Goal: Information Seeking & Learning: Learn about a topic

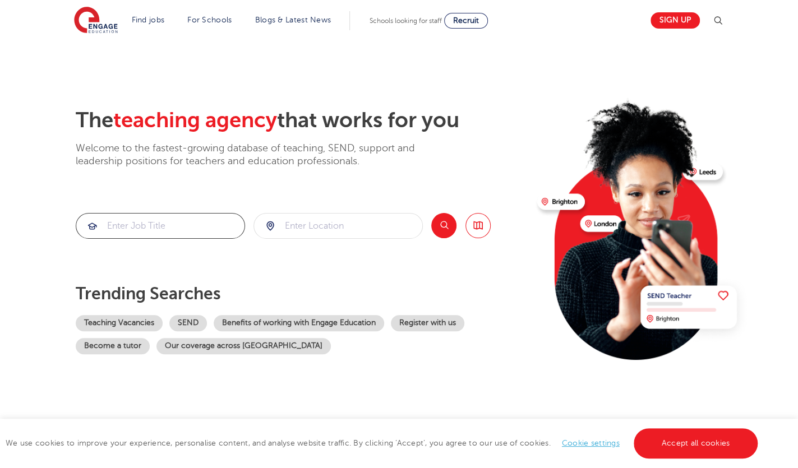
click at [174, 228] on input "search" at bounding box center [160, 226] width 168 height 25
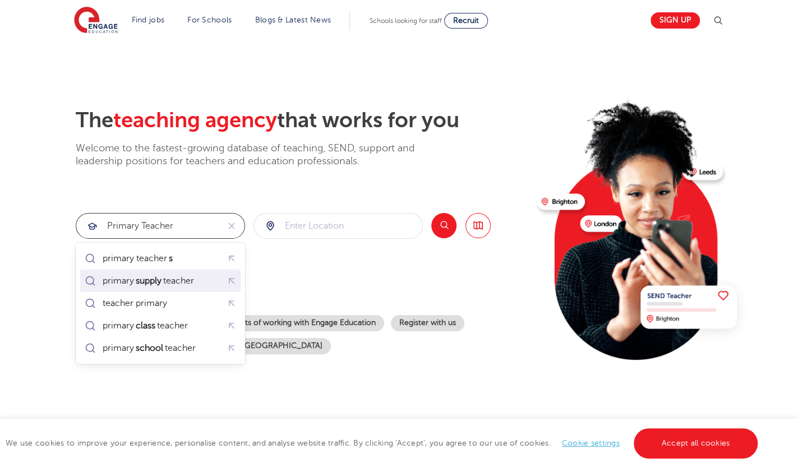
click at [118, 275] on div "primary supply teacher" at bounding box center [148, 280] width 91 height 11
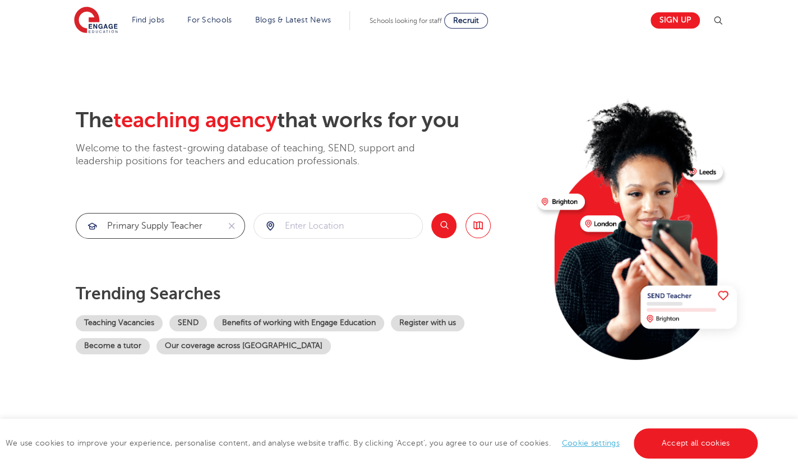
type input "primary supply teacher"
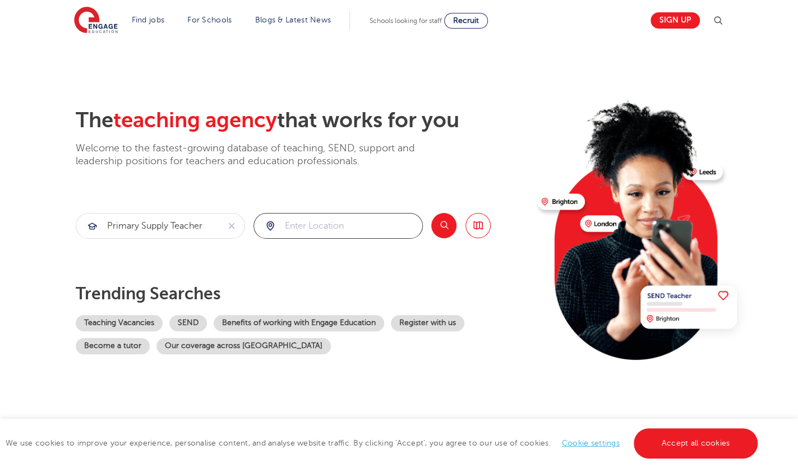
click at [296, 229] on input "search" at bounding box center [338, 226] width 168 height 25
click at [440, 225] on button "Search" at bounding box center [443, 225] width 25 height 25
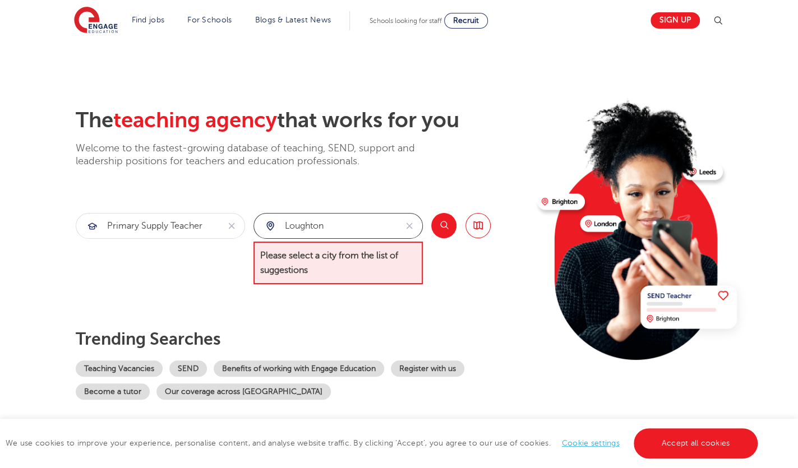
drag, startPoint x: 333, startPoint y: 228, endPoint x: 252, endPoint y: 224, distance: 80.3
click at [254, 224] on input "loughton" at bounding box center [325, 226] width 142 height 25
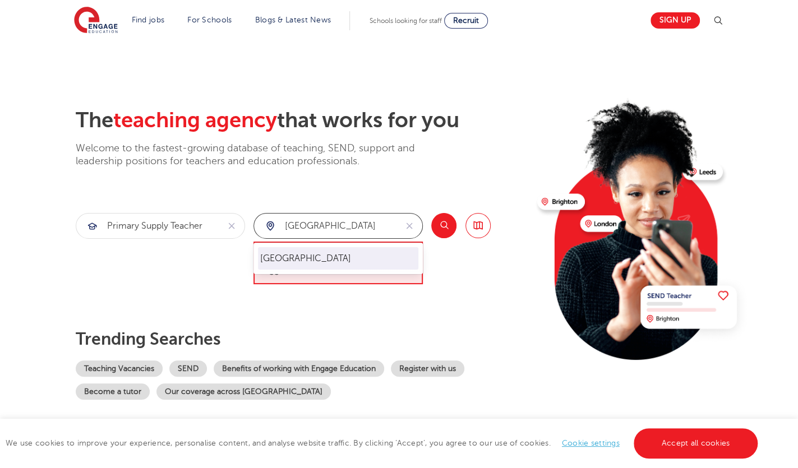
click at [307, 259] on li "[GEOGRAPHIC_DATA]" at bounding box center [338, 258] width 160 height 22
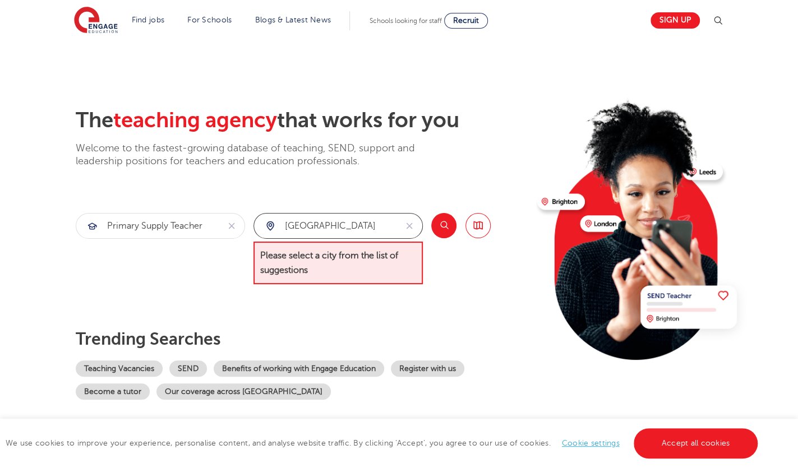
type input "[GEOGRAPHIC_DATA]"
click at [442, 225] on button "Search" at bounding box center [443, 225] width 25 height 25
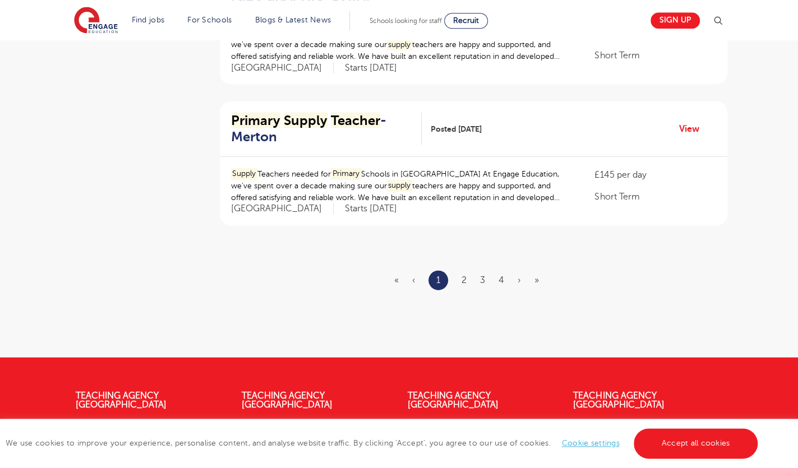
scroll to position [1329, 0]
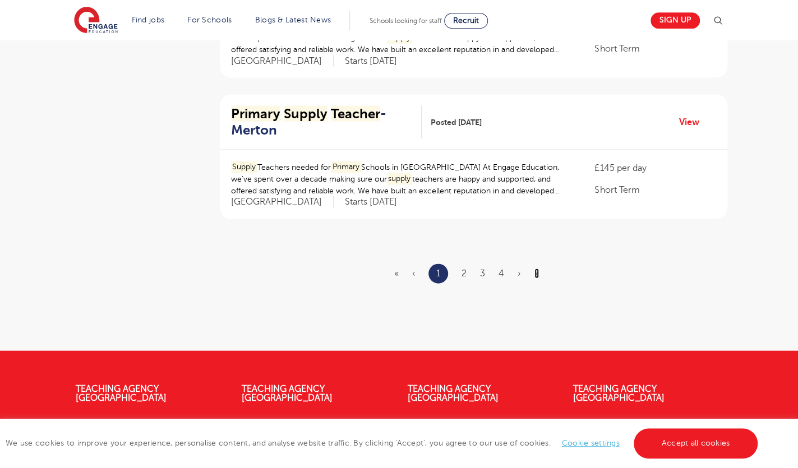
click at [538, 272] on link "»" at bounding box center [536, 273] width 4 height 10
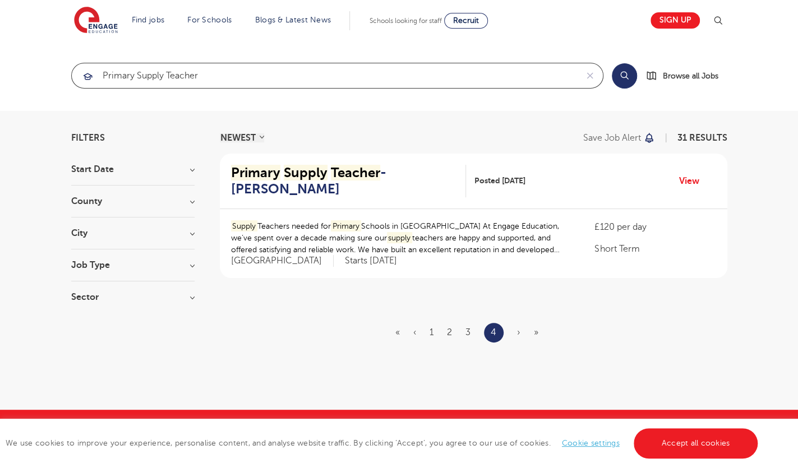
click at [144, 77] on input "primary supply teacher" at bounding box center [324, 75] width 505 height 25
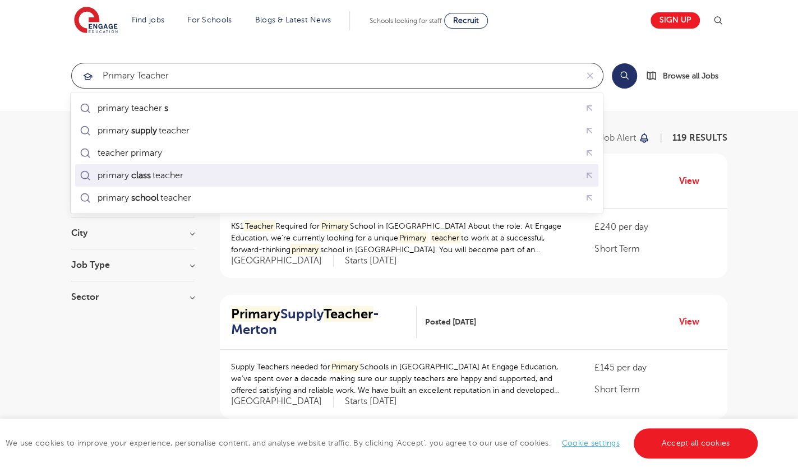
click at [152, 179] on mark "class" at bounding box center [140, 175] width 23 height 13
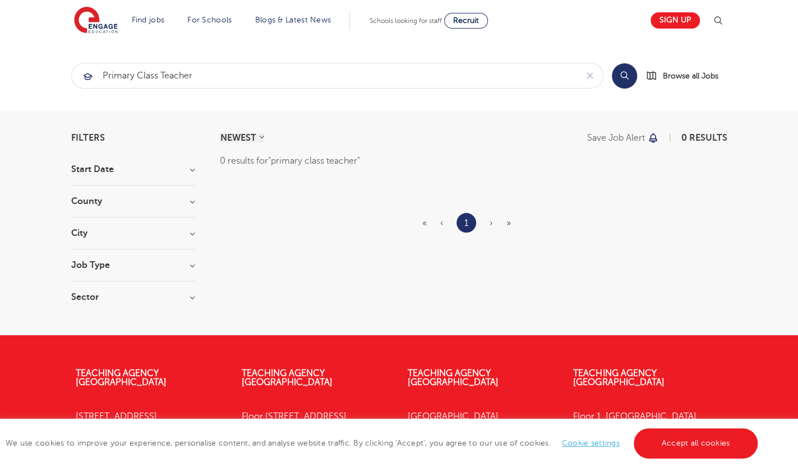
click at [622, 70] on button "Search" at bounding box center [624, 75] width 25 height 25
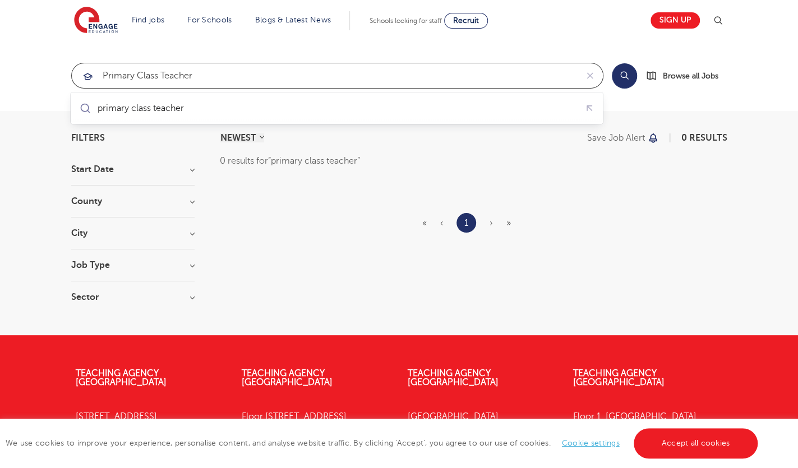
click at [146, 75] on input "primary class teacher" at bounding box center [324, 75] width 505 height 25
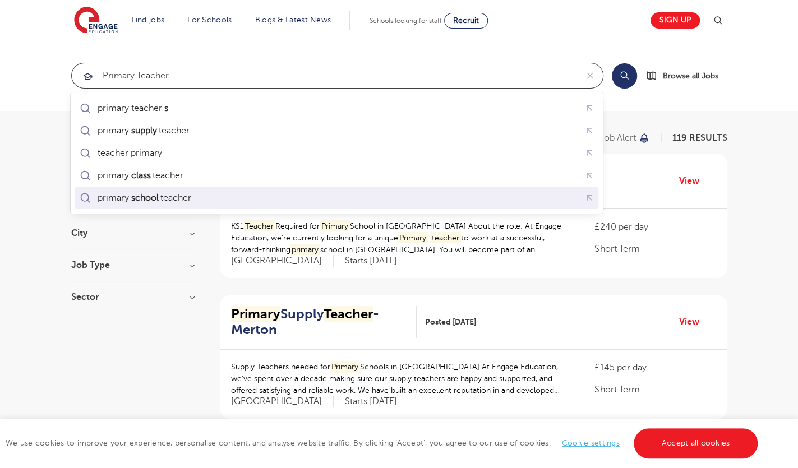
click at [153, 198] on mark "school" at bounding box center [144, 197] width 31 height 13
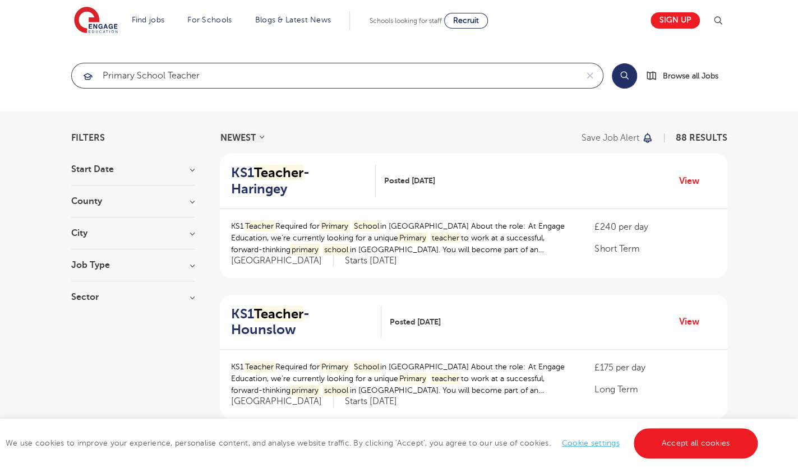
type input "primary school teacher"
click at [623, 73] on button "Search" at bounding box center [624, 75] width 25 height 25
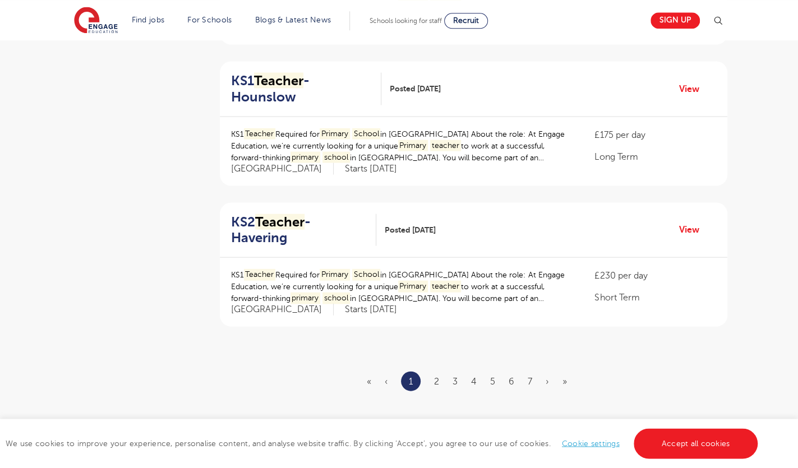
scroll to position [1216, 0]
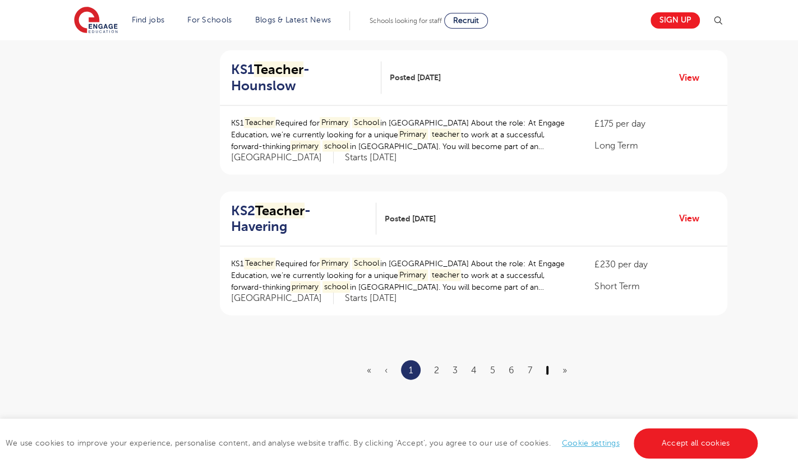
click at [548, 366] on link "›" at bounding box center [547, 371] width 3 height 10
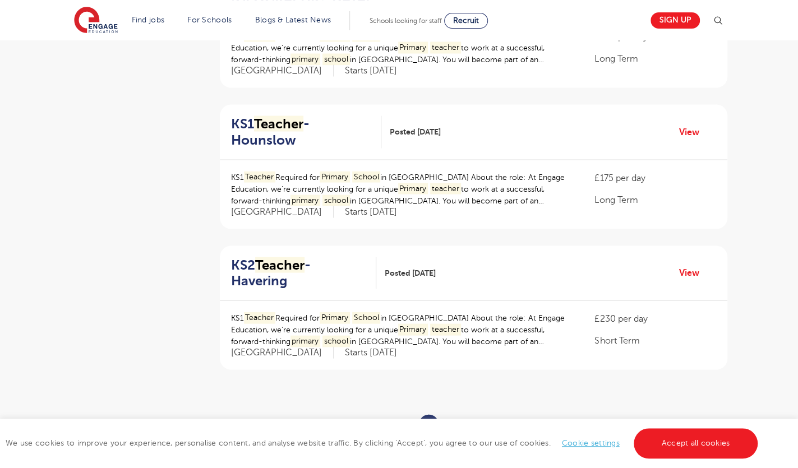
scroll to position [1171, 0]
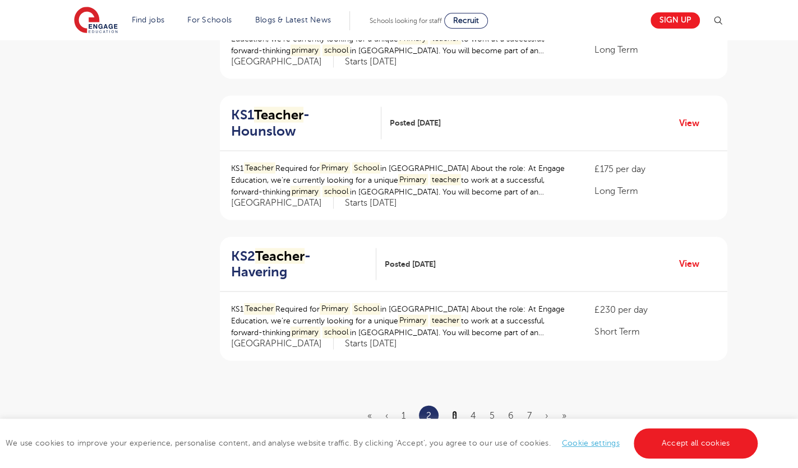
click at [455, 410] on link "3" at bounding box center [454, 415] width 5 height 10
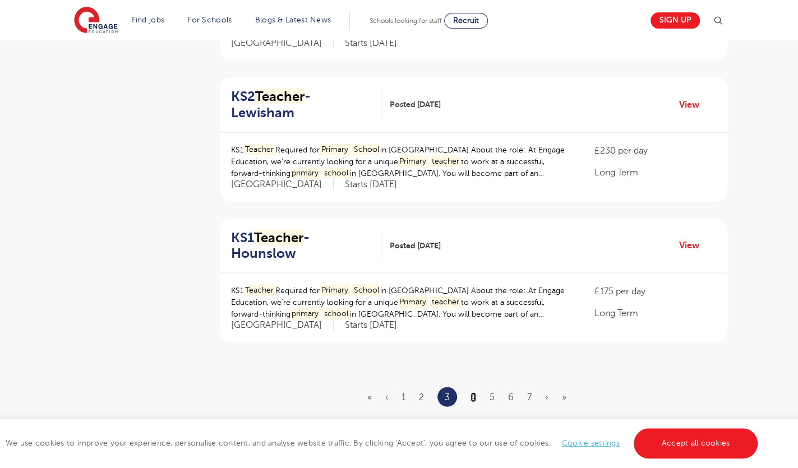
click at [475, 392] on link "4" at bounding box center [473, 397] width 6 height 10
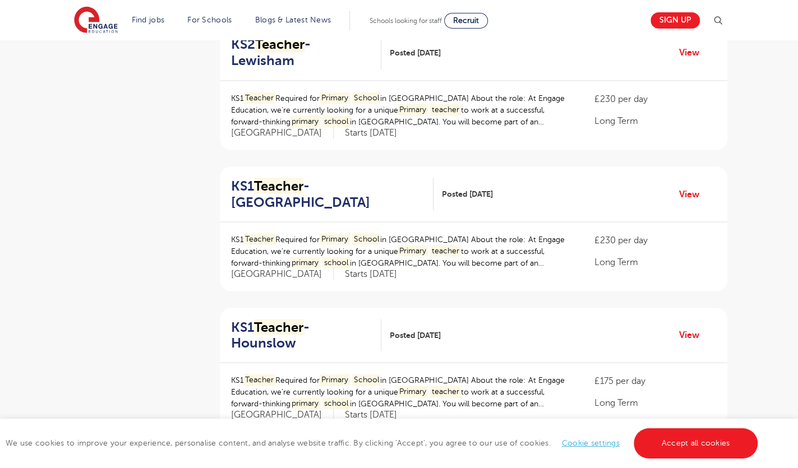
scroll to position [1158, 0]
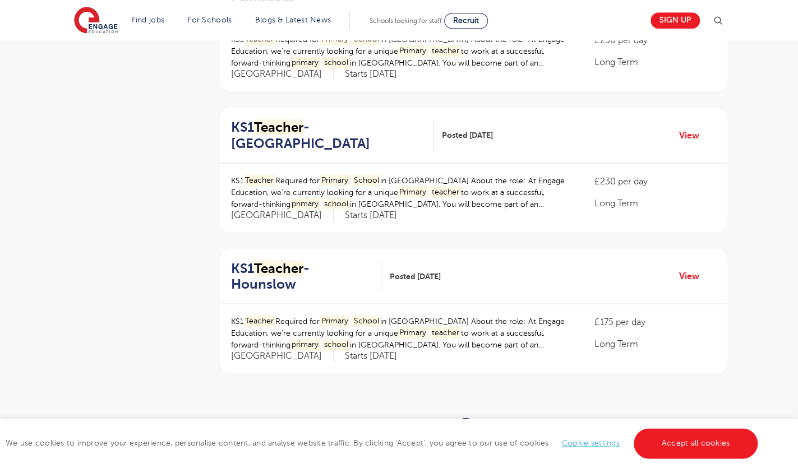
click at [492, 423] on link "5" at bounding box center [491, 428] width 5 height 10
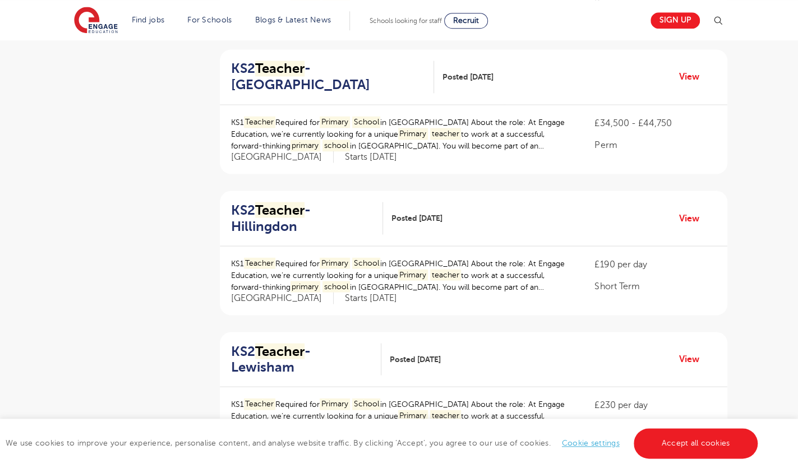
scroll to position [1074, 0]
